Goal: Entertainment & Leisure: Consume media (video, audio)

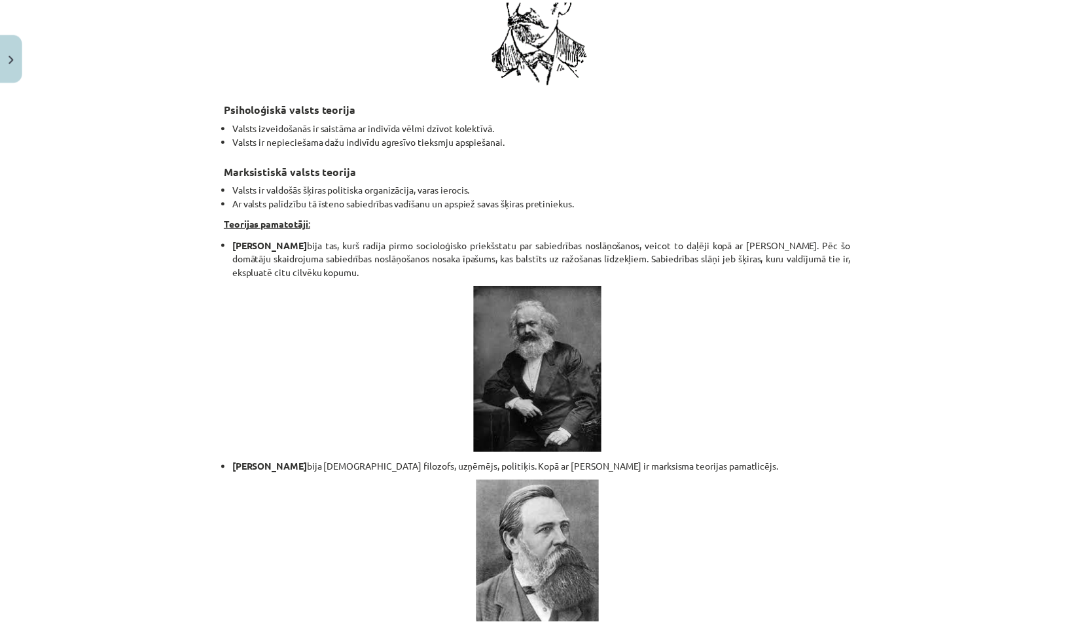
scroll to position [2460, 0]
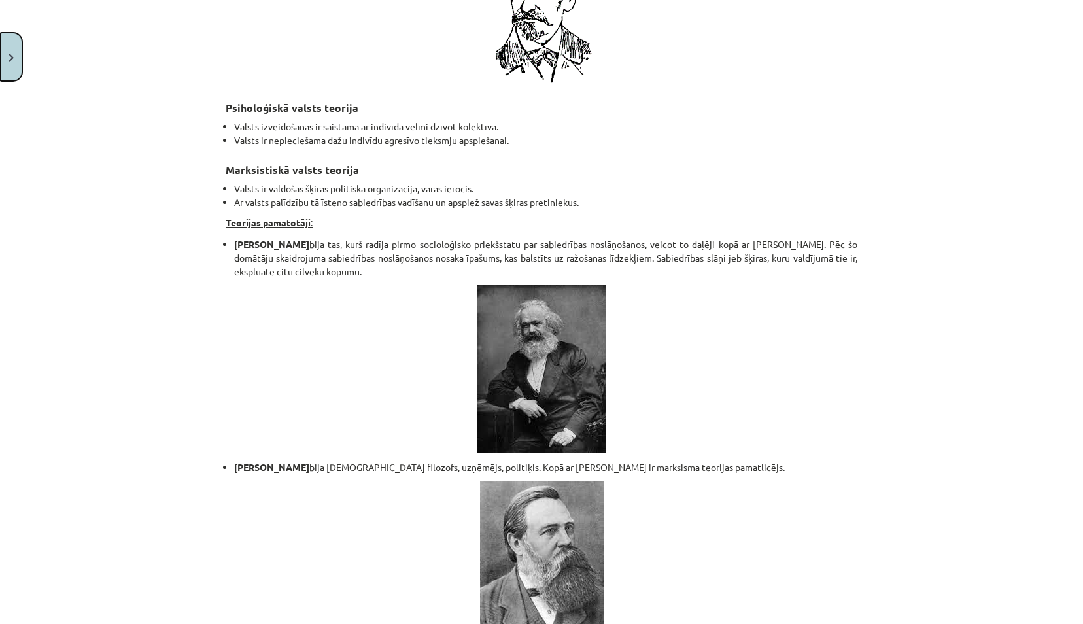
click at [4, 59] on button "Close" at bounding box center [11, 57] width 22 height 48
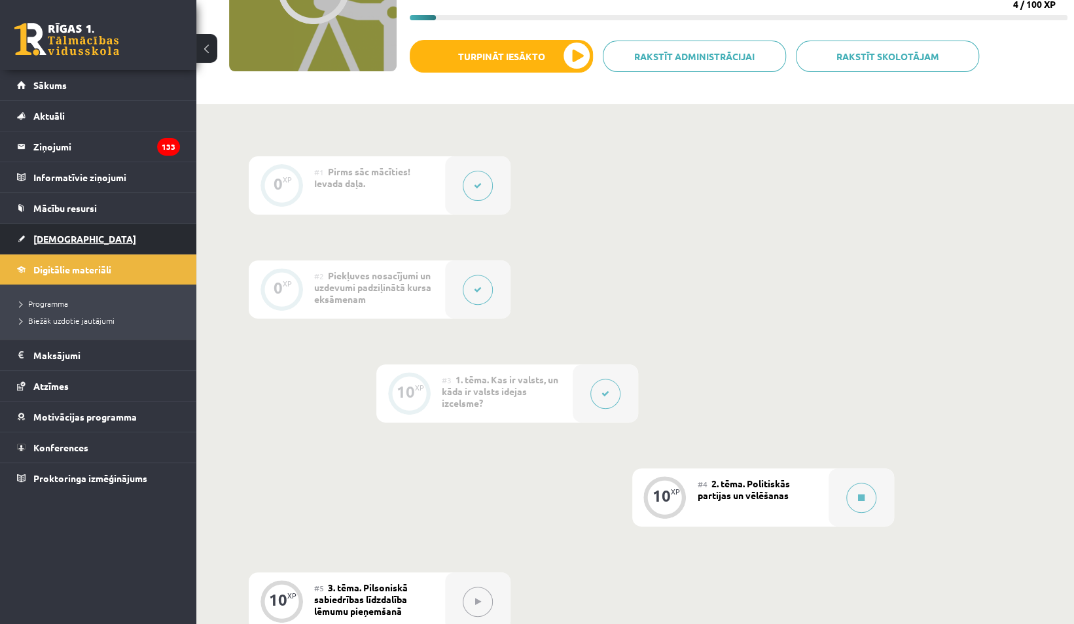
click at [109, 239] on link "[DEMOGRAPHIC_DATA]" at bounding box center [98, 239] width 163 height 30
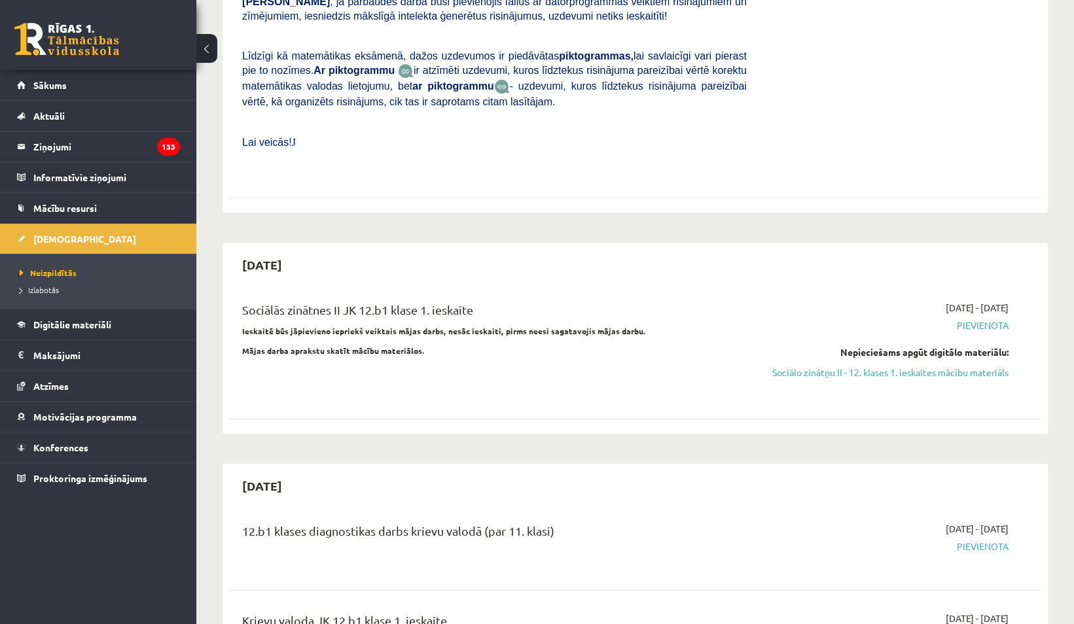
scroll to position [468, 0]
click at [60, 326] on span "Digitālie materiāli" at bounding box center [72, 325] width 78 height 12
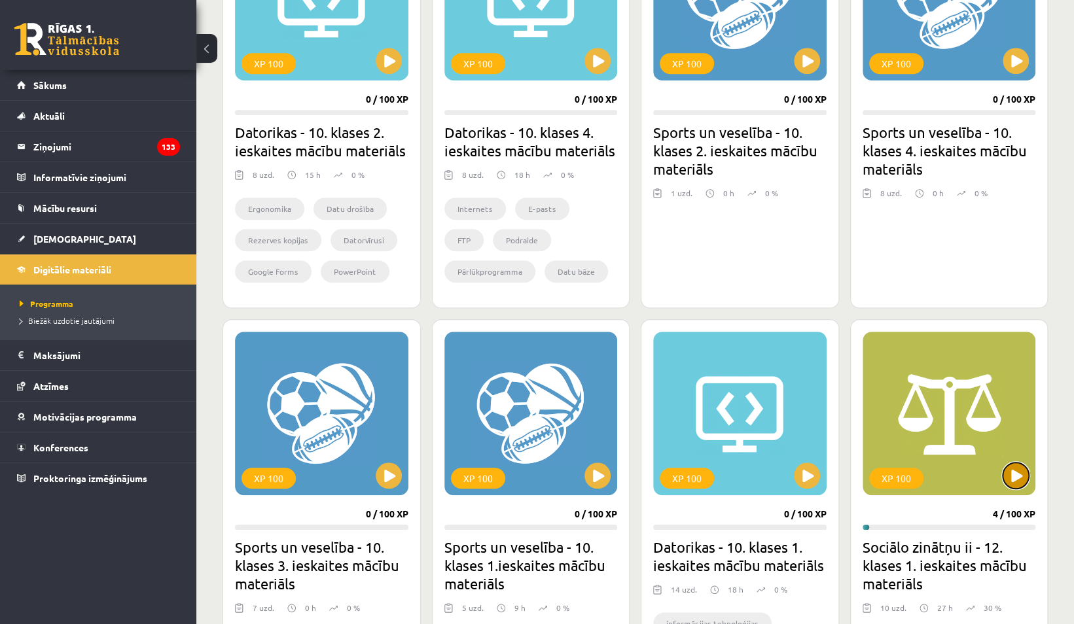
click at [1009, 473] on button at bounding box center [1015, 476] width 26 height 26
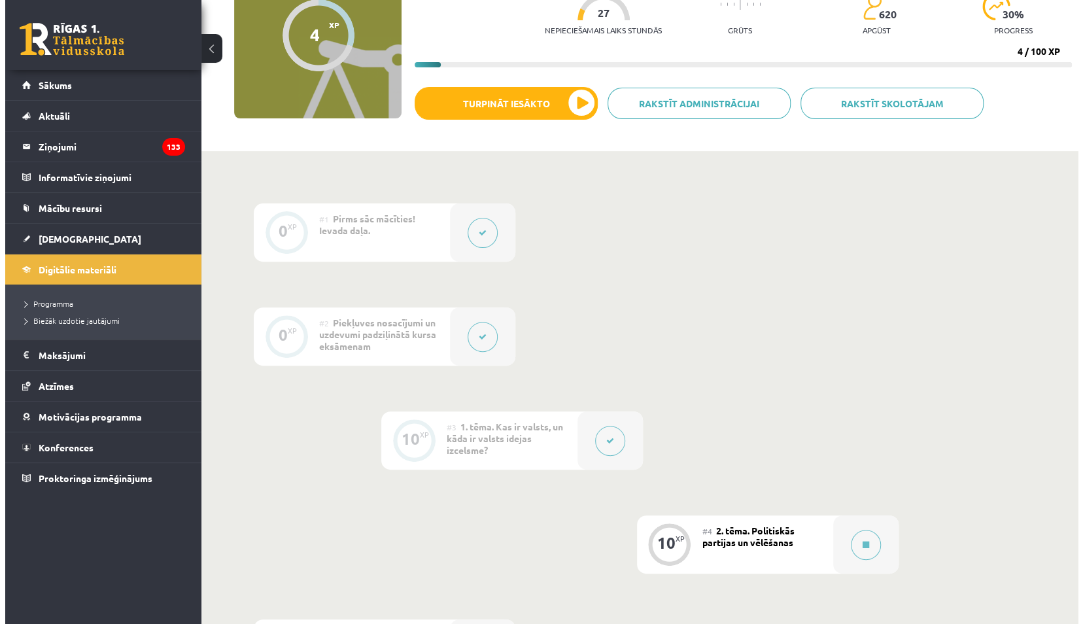
scroll to position [150, 0]
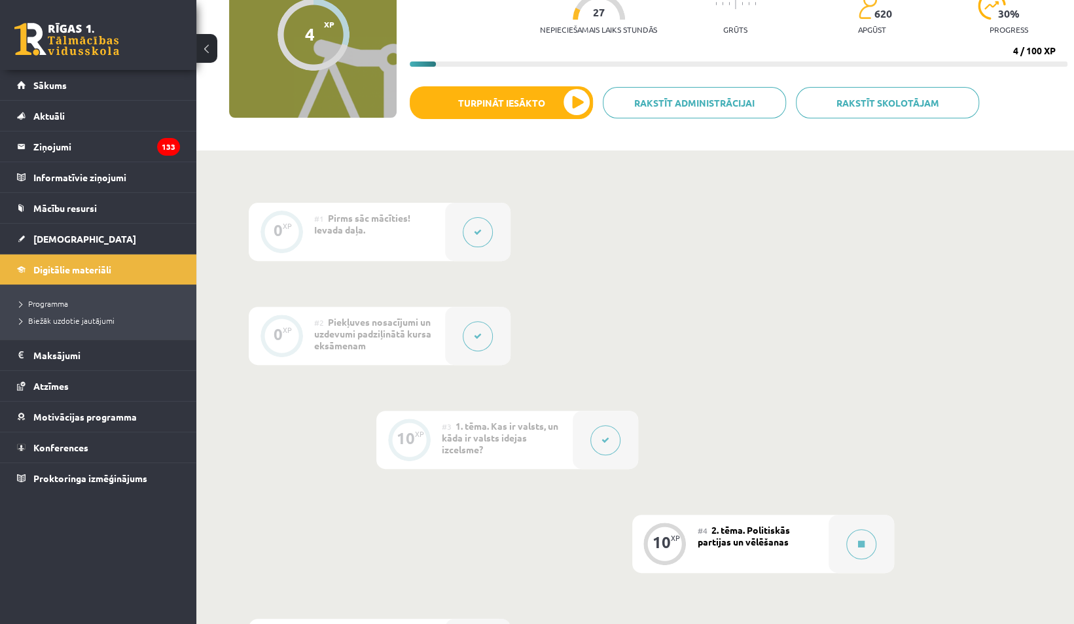
click at [598, 436] on button at bounding box center [605, 440] width 30 height 30
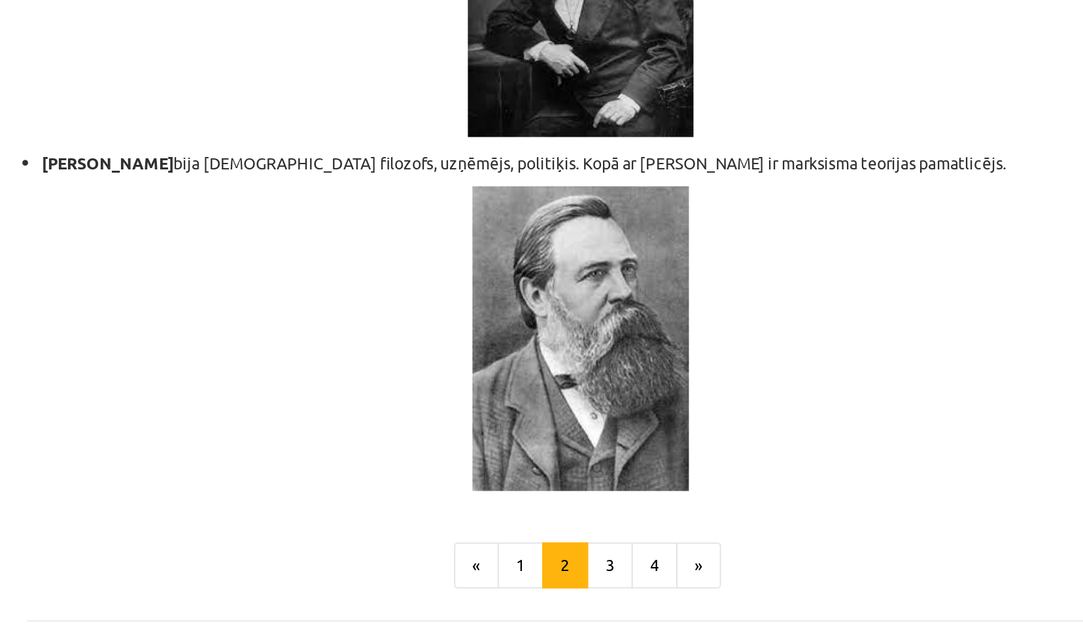
scroll to position [2610, 0]
